Goal: Go to known website: Access a specific website the user already knows

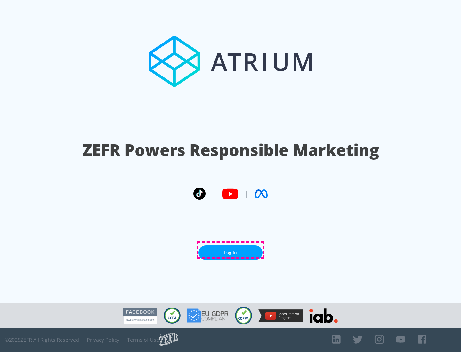
click at [230, 250] on link "Log In" at bounding box center [230, 252] width 64 height 14
